Goal: Use online tool/utility: Utilize a website feature to perform a specific function

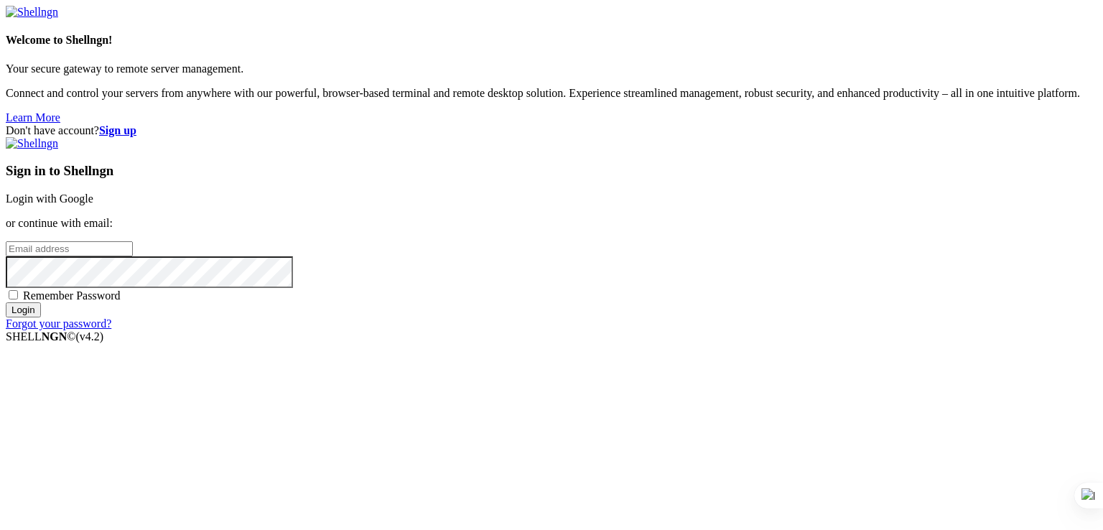
type input "[PERSON_NAME][EMAIL_ADDRESS][DOMAIN_NAME]"
click at [41, 317] on input "Login" at bounding box center [23, 309] width 35 height 15
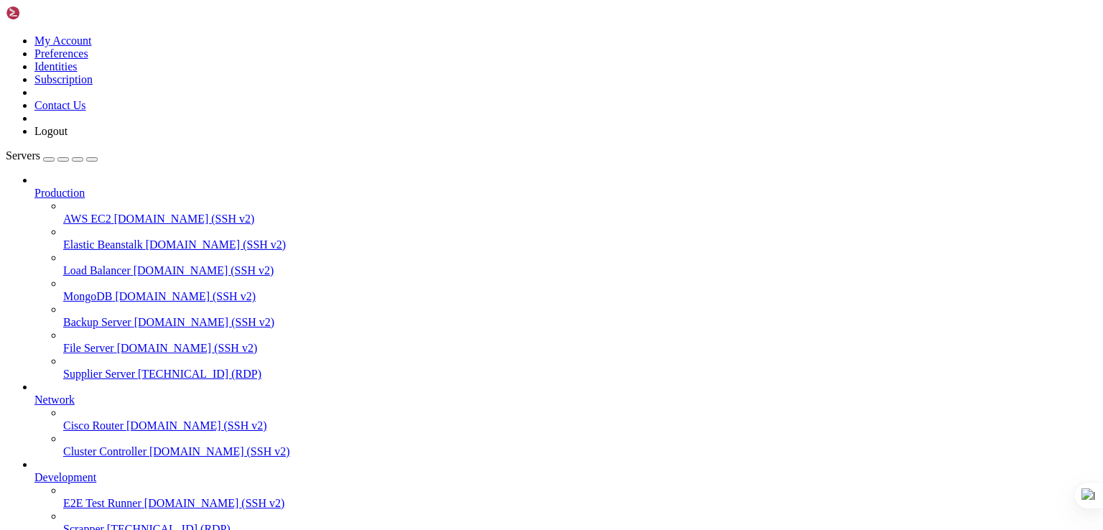
click at [138, 368] on span "[TECHNICAL_ID] (RDP)" at bounding box center [200, 374] width 124 height 12
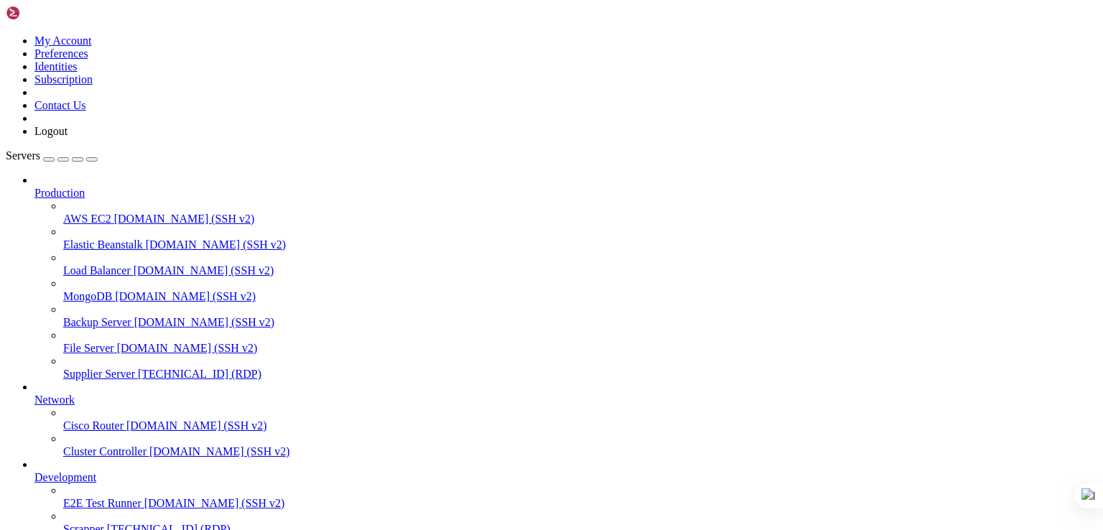
drag, startPoint x: 205, startPoint y: 885, endPoint x: 292, endPoint y: 881, distance: 87.0
